Goal: Check status

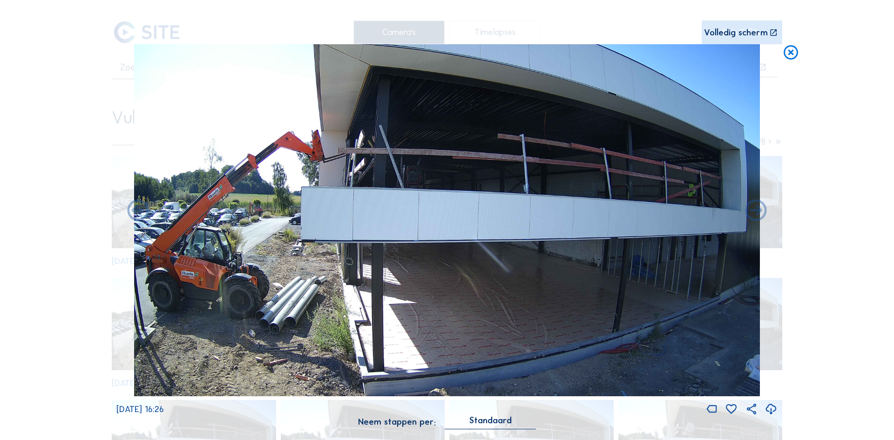
click at [791, 53] on icon at bounding box center [790, 53] width 17 height 18
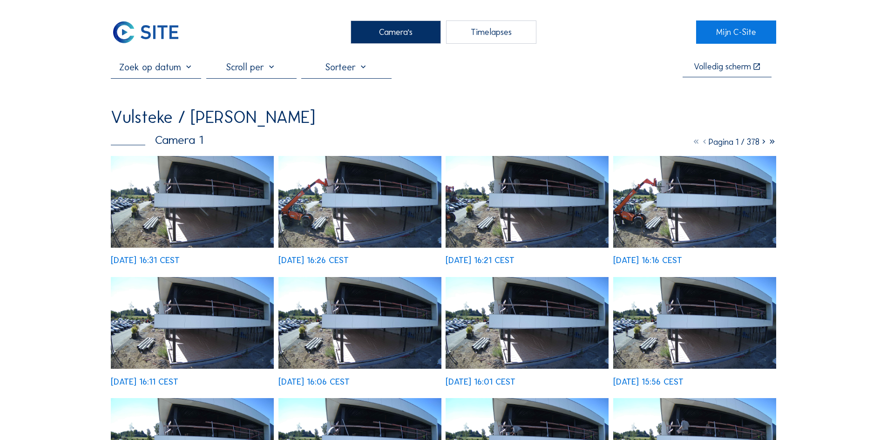
click at [157, 36] on img at bounding box center [146, 31] width 70 height 23
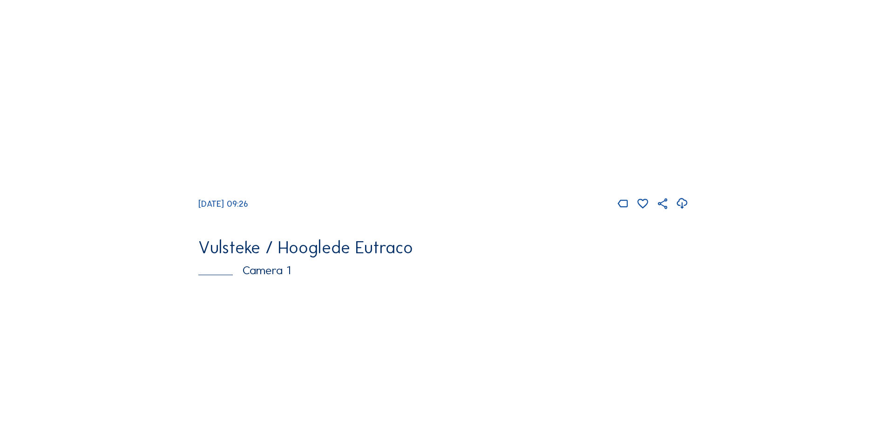
scroll to position [2236, 0]
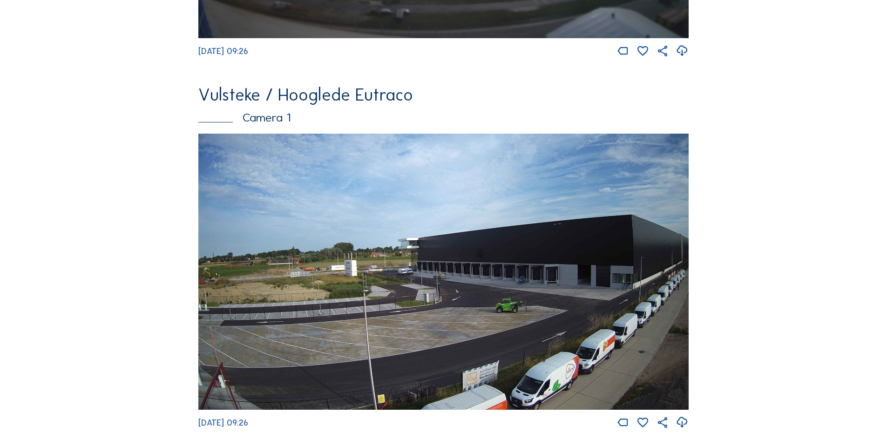
click at [431, 274] on img at bounding box center [443, 272] width 490 height 276
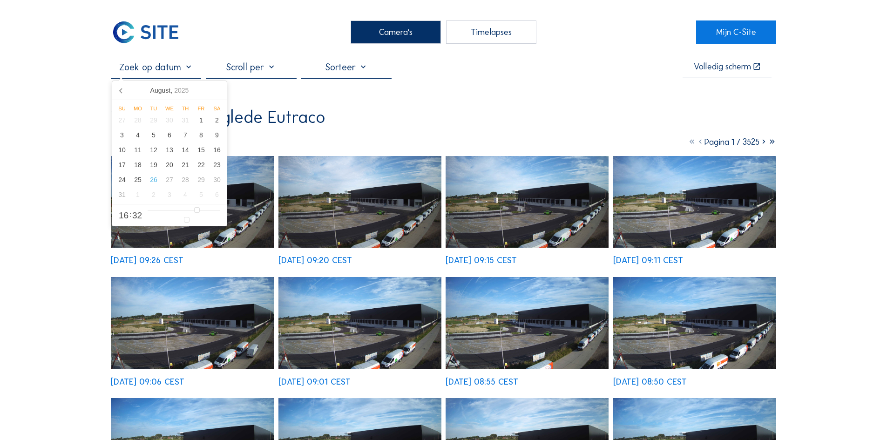
click at [169, 73] on input "text" at bounding box center [156, 66] width 90 height 11
click at [201, 168] on div "22" at bounding box center [201, 164] width 16 height 15
type input "[DATE] 16:32"
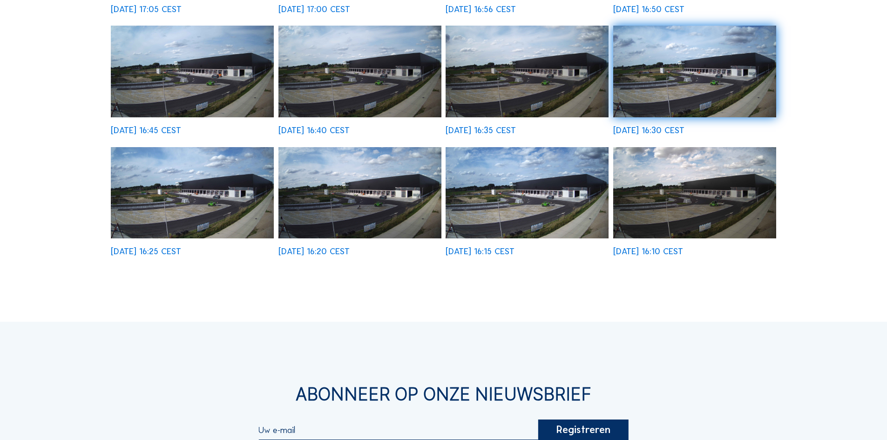
scroll to position [93, 0]
